Goal: Navigation & Orientation: Find specific page/section

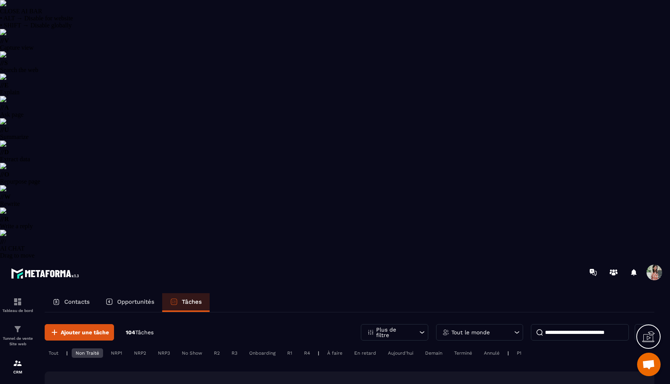
select select "******"
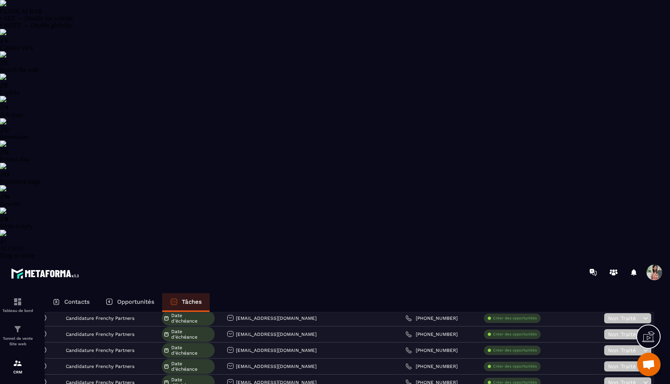
scroll to position [1414, 0]
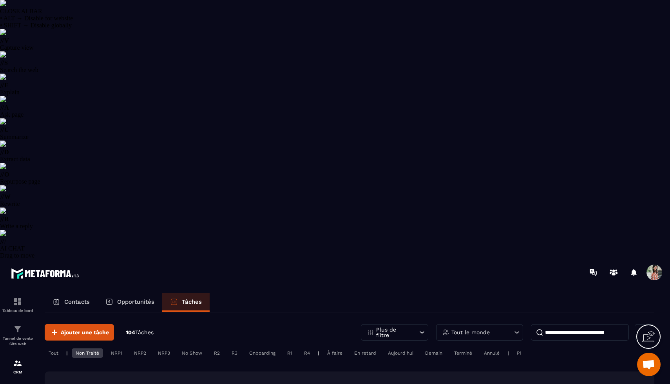
scroll to position [0, 0]
click at [131, 299] on p "Opportunités" at bounding box center [135, 302] width 37 height 7
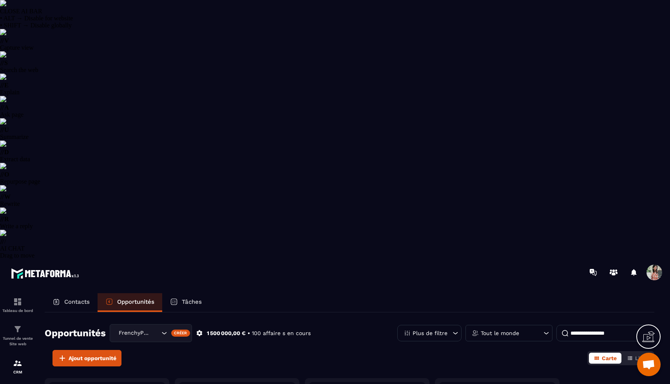
scroll to position [3115, 0]
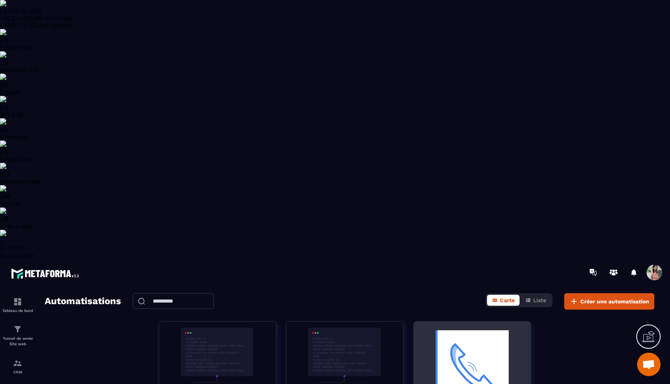
click at [462, 328] on img at bounding box center [472, 367] width 105 height 78
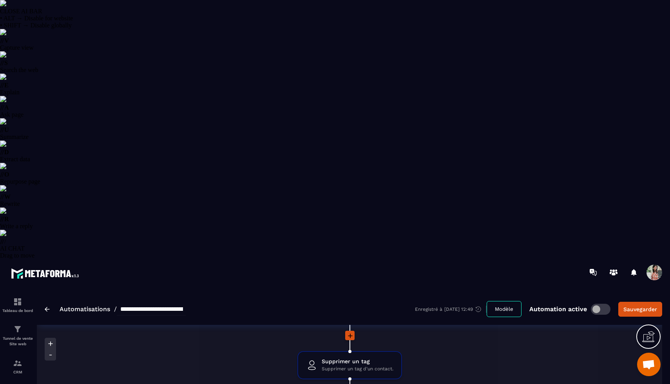
scroll to position [205, 0]
click at [19, 359] on img at bounding box center [17, 363] width 9 height 9
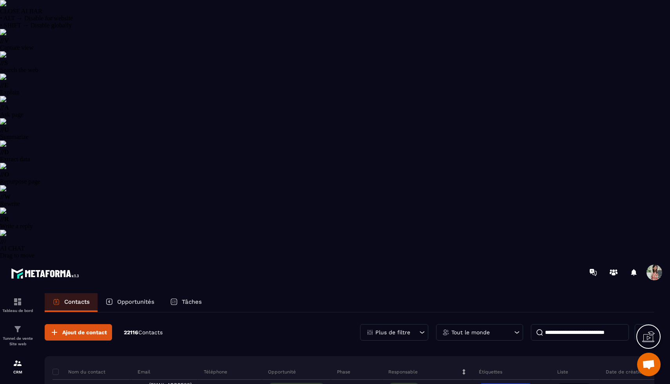
click at [184, 293] on div "Tâches" at bounding box center [185, 302] width 47 height 19
